Goal: Find specific page/section: Find specific page/section

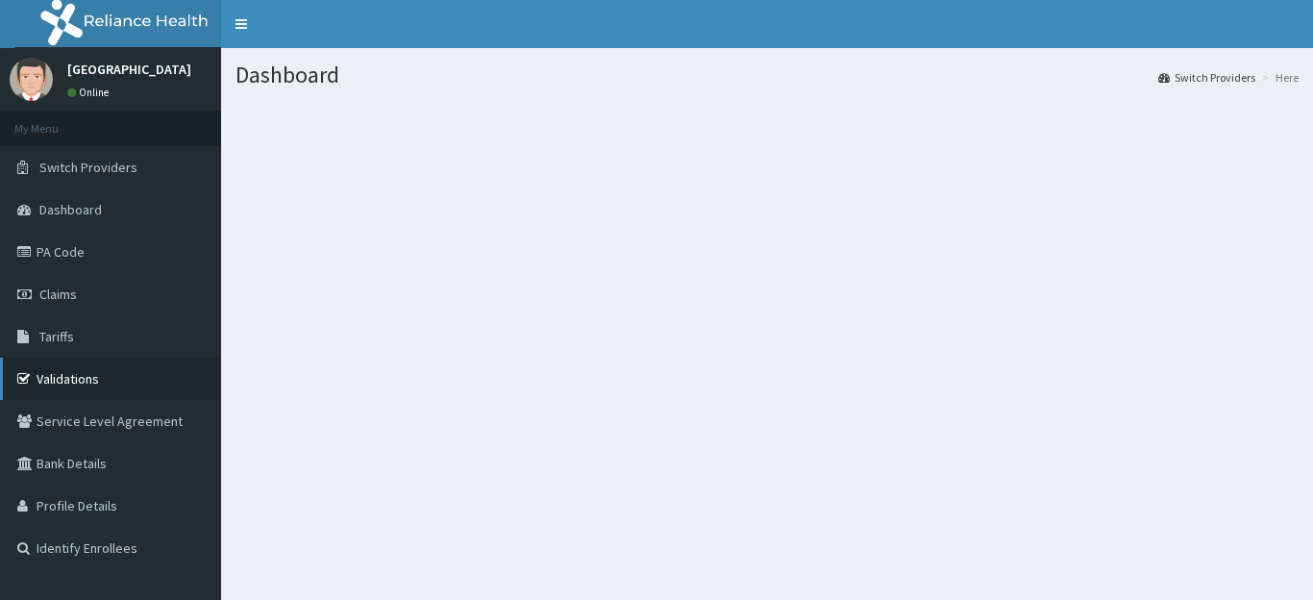
click at [92, 377] on link "Validations" at bounding box center [110, 379] width 221 height 42
click at [86, 381] on link "Validations" at bounding box center [110, 379] width 221 height 42
click at [103, 385] on link "Validations" at bounding box center [110, 379] width 221 height 42
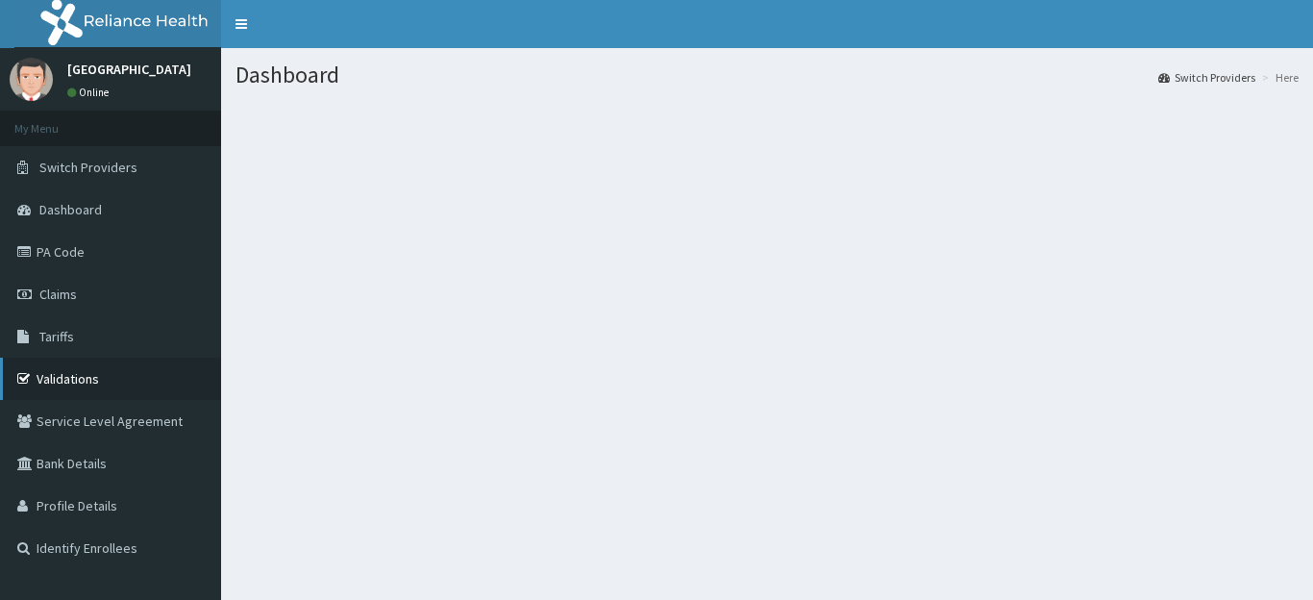
click at [103, 385] on link "Validations" at bounding box center [110, 379] width 221 height 42
